Goal: Transaction & Acquisition: Purchase product/service

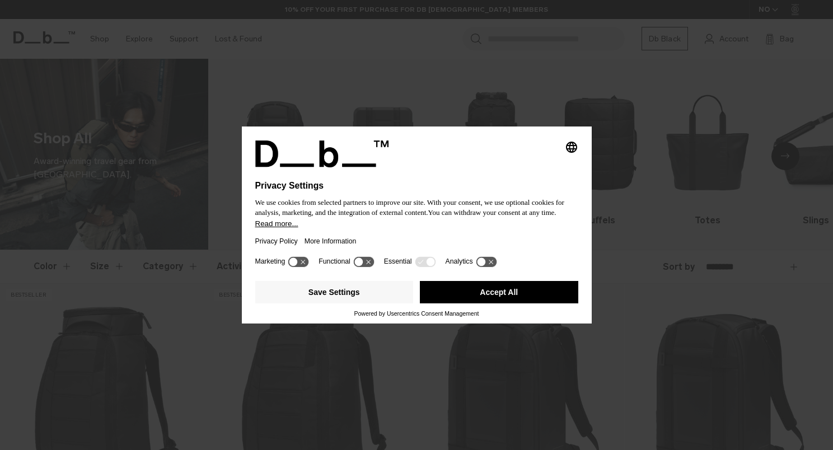
click at [447, 294] on button "Accept All" at bounding box center [499, 292] width 158 height 22
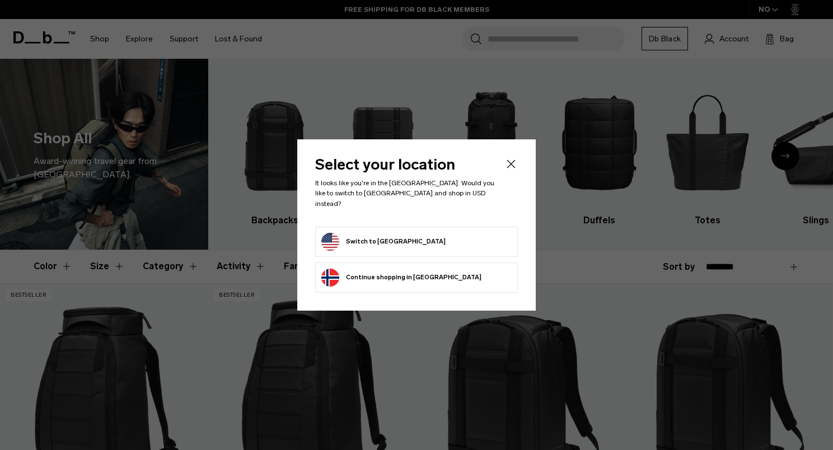
click at [480, 237] on form "Switch to [GEOGRAPHIC_DATA]" at bounding box center [416, 242] width 190 height 18
click at [389, 235] on button "Switch to [GEOGRAPHIC_DATA]" at bounding box center [383, 242] width 124 height 18
click at [342, 235] on button "Switch to [GEOGRAPHIC_DATA]" at bounding box center [383, 242] width 124 height 18
click at [512, 169] on icon "Close" at bounding box center [511, 164] width 8 height 8
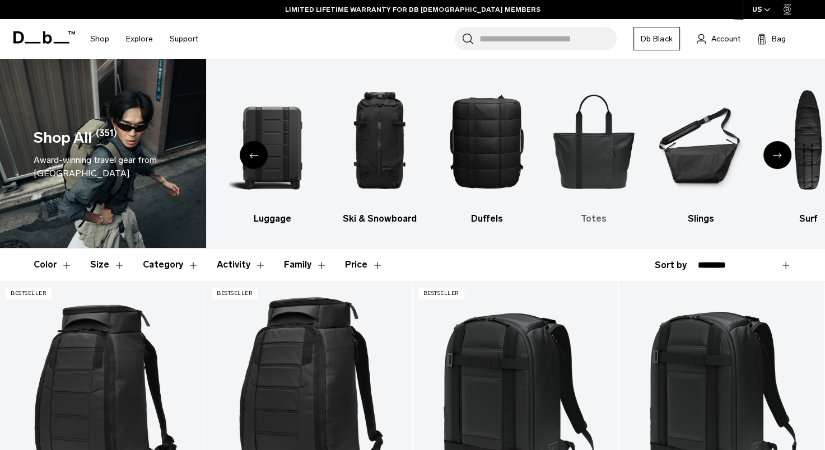
click at [607, 163] on img "5 / 10" at bounding box center [593, 141] width 87 height 131
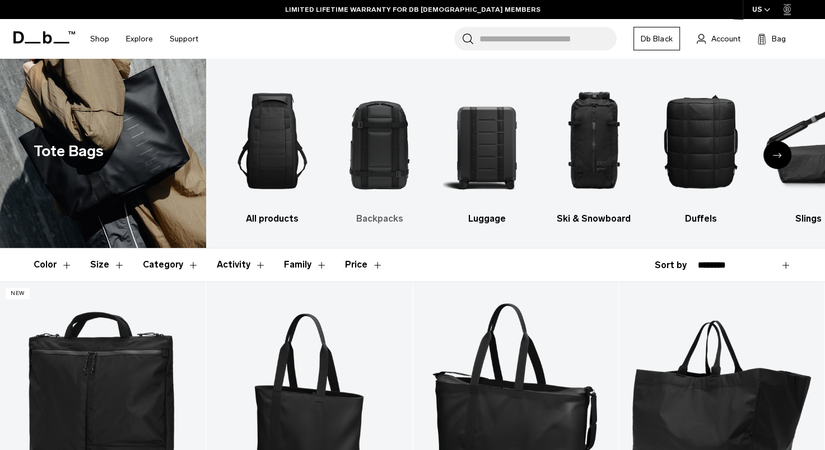
click at [380, 166] on img "2 / 10" at bounding box center [379, 141] width 87 height 131
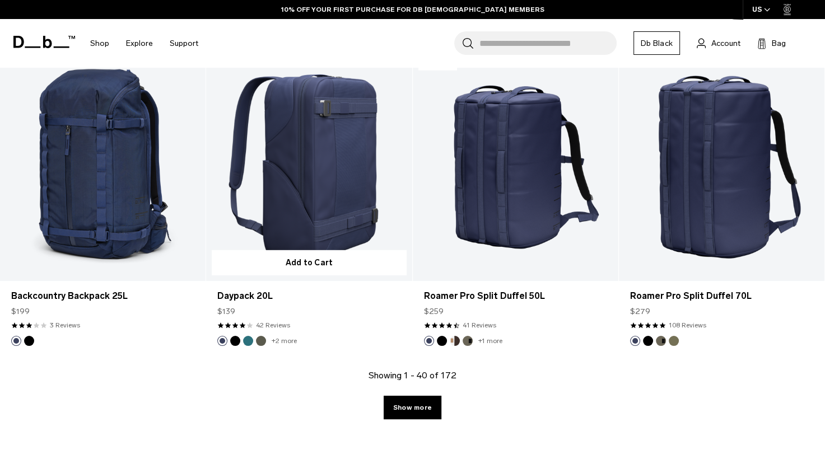
scroll to position [3074, 0]
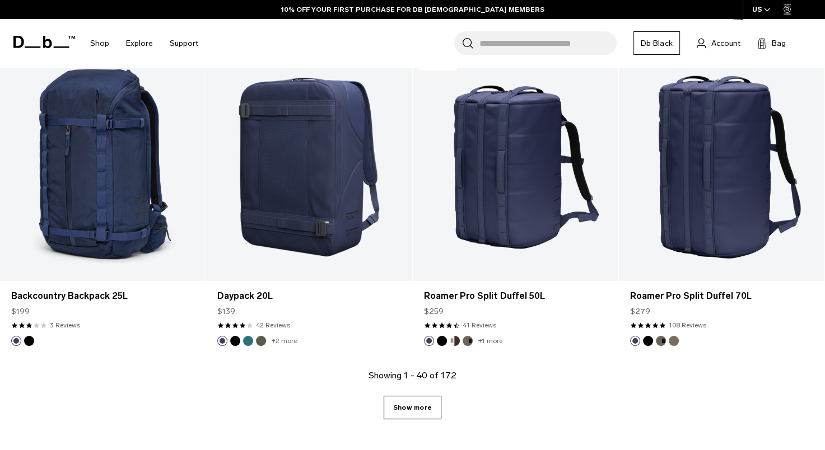
click at [408, 408] on link "Show more" at bounding box center [413, 408] width 58 height 24
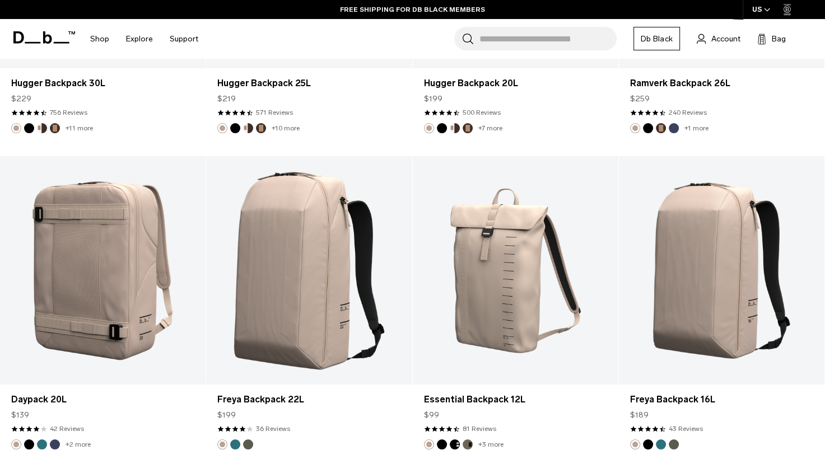
scroll to position [3920, 0]
